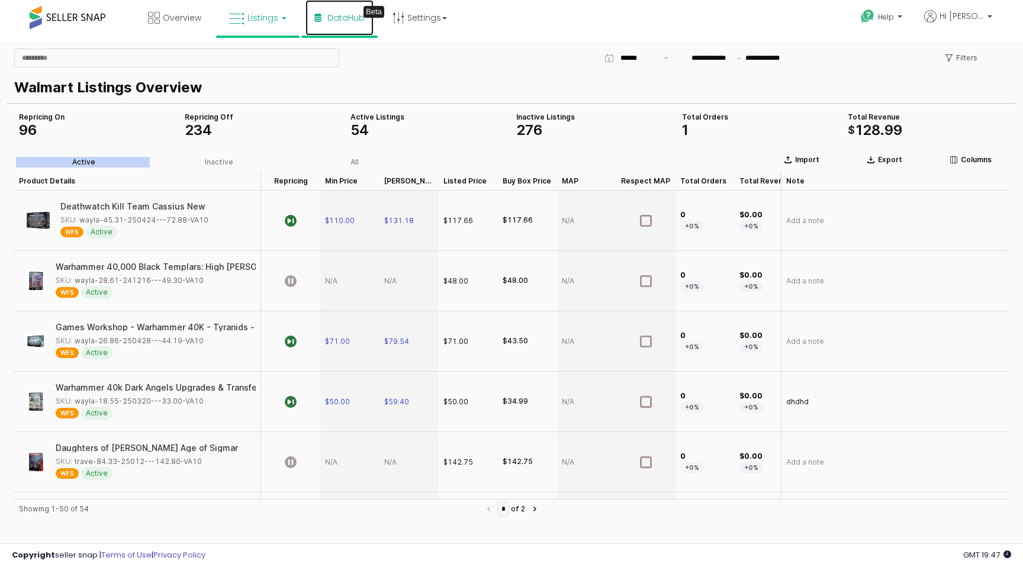
click at [337, 15] on span "DataHub" at bounding box center [345, 18] width 37 height 12
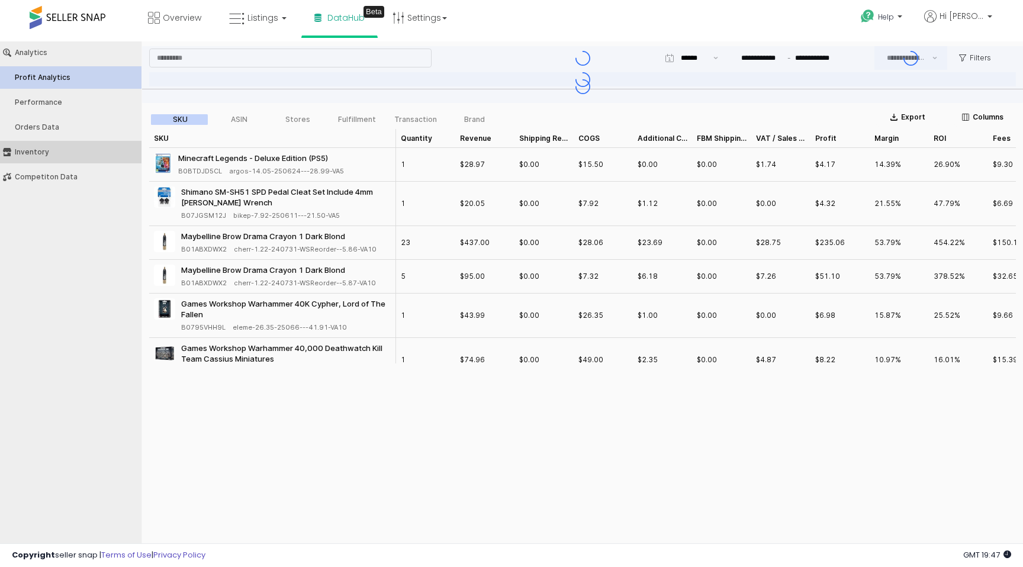
type input "***"
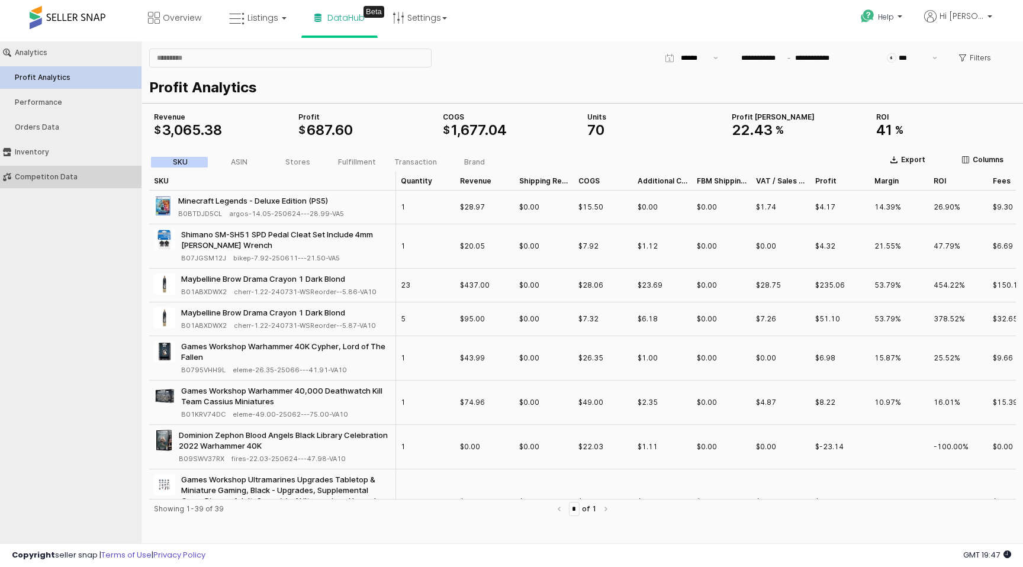
click at [41, 175] on div "Competiton Data" at bounding box center [77, 177] width 124 height 8
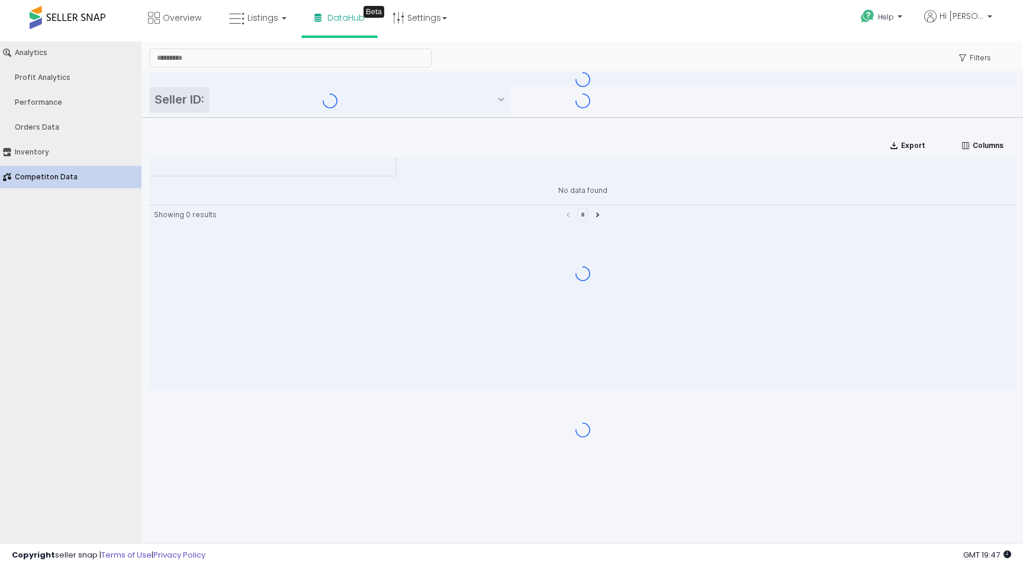
type input "**********"
